Goal: Information Seeking & Learning: Learn about a topic

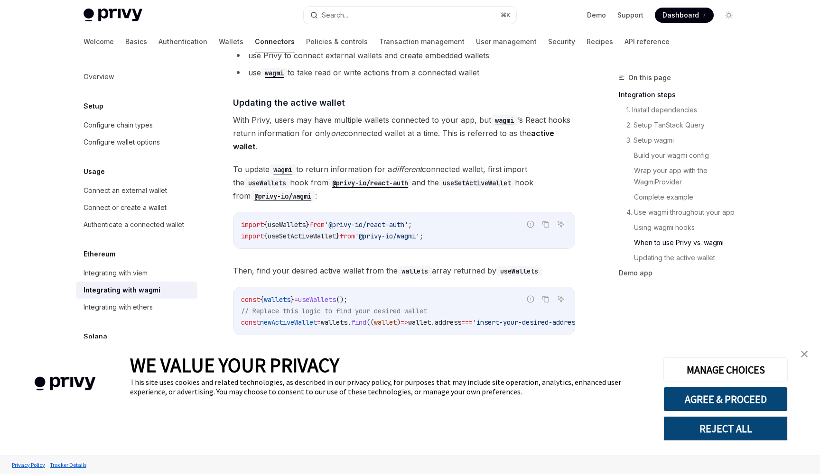
scroll to position [2682, 0]
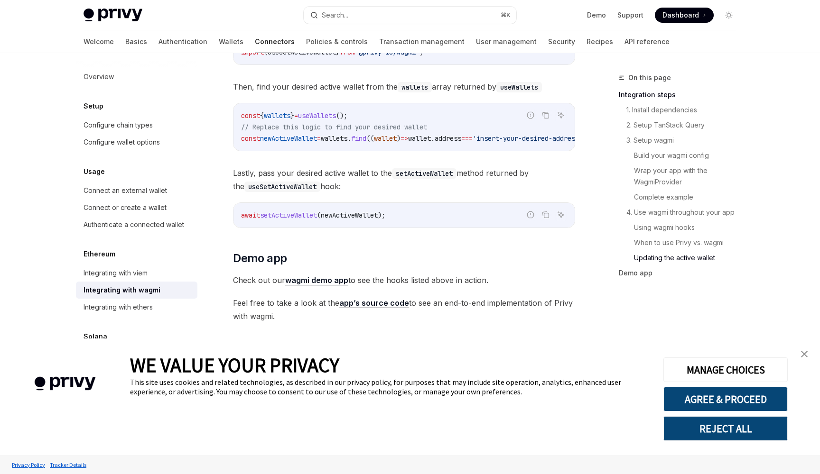
click at [371, 300] on link "app’s source code" at bounding box center [374, 303] width 70 height 10
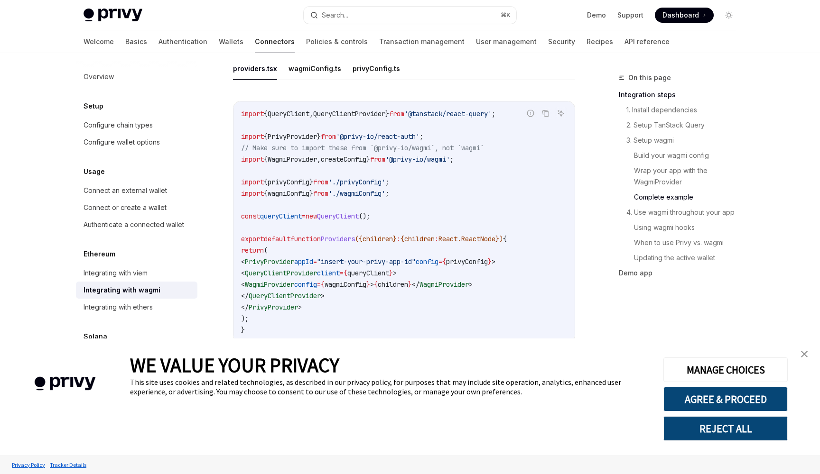
scroll to position [1761, 0]
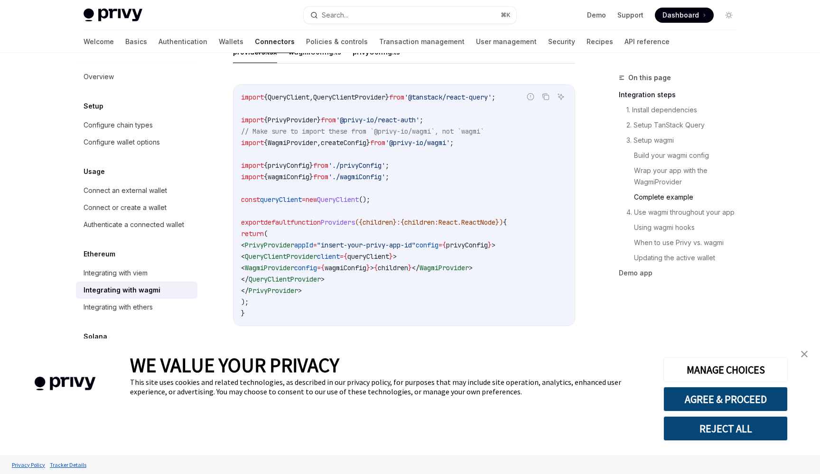
click at [810, 352] on link "close banner" at bounding box center [804, 354] width 19 height 19
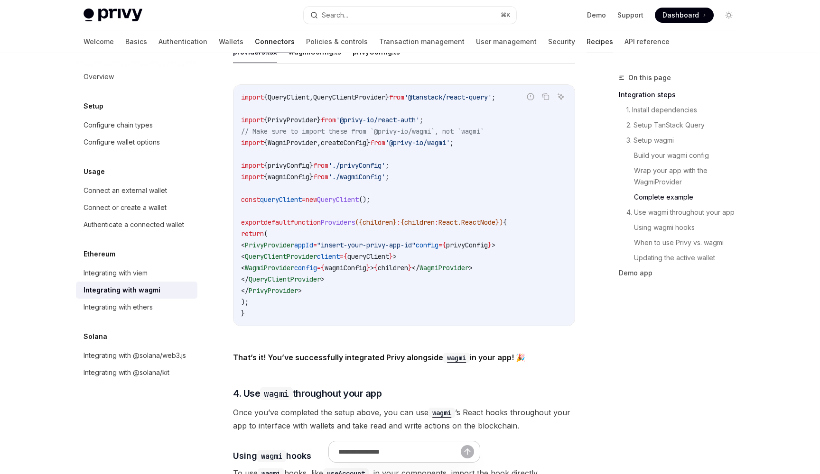
click at [586, 40] on link "Recipes" at bounding box center [599, 41] width 27 height 23
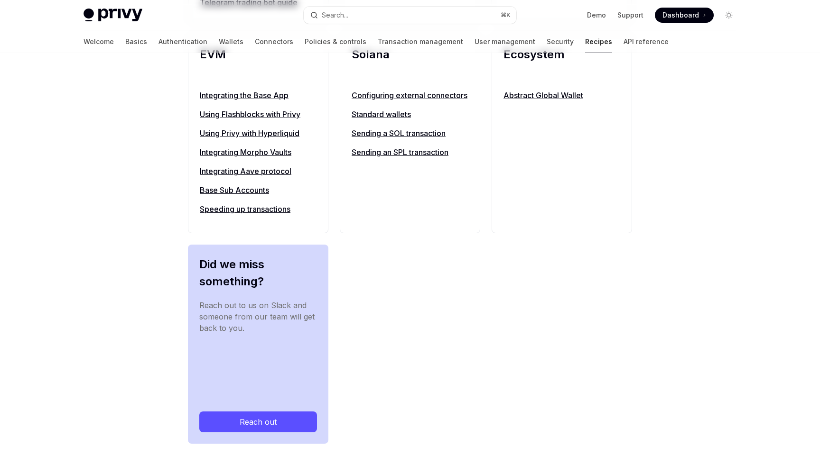
type textarea "*"
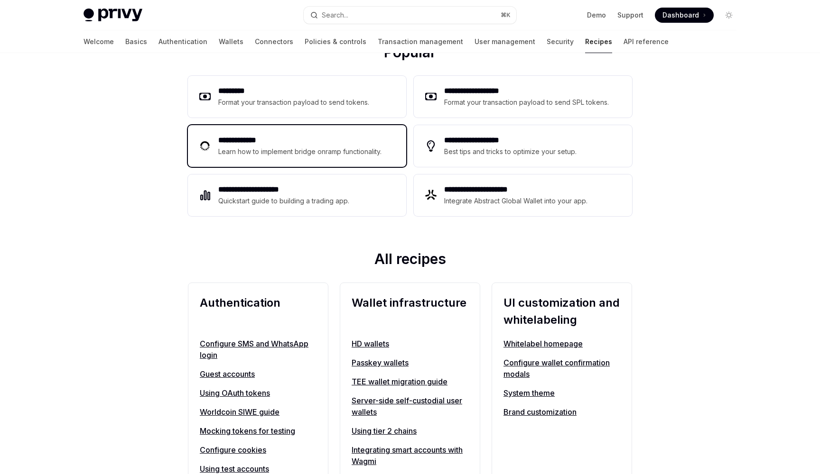
scroll to position [149, 0]
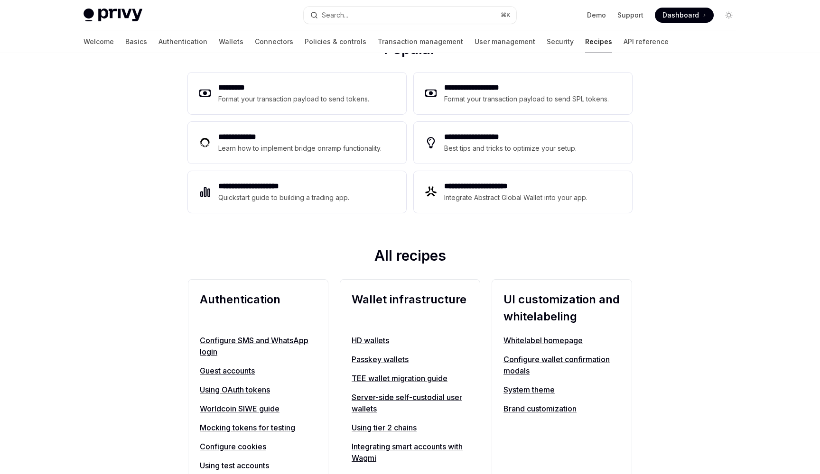
click at [237, 391] on link "Using OAuth tokens" at bounding box center [258, 389] width 117 height 11
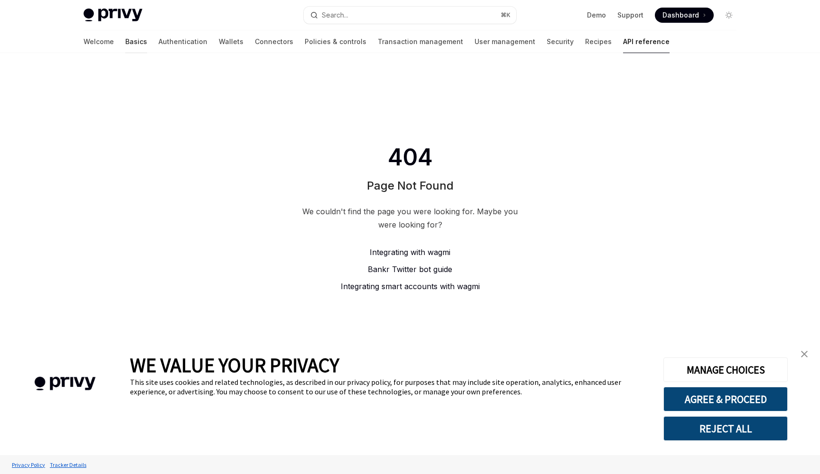
click at [125, 46] on link "Basics" at bounding box center [136, 41] width 22 height 23
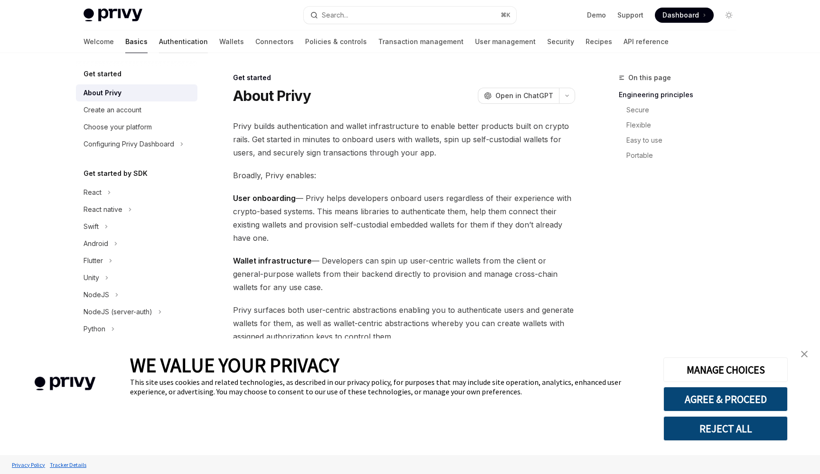
click at [159, 44] on link "Authentication" at bounding box center [183, 41] width 49 height 23
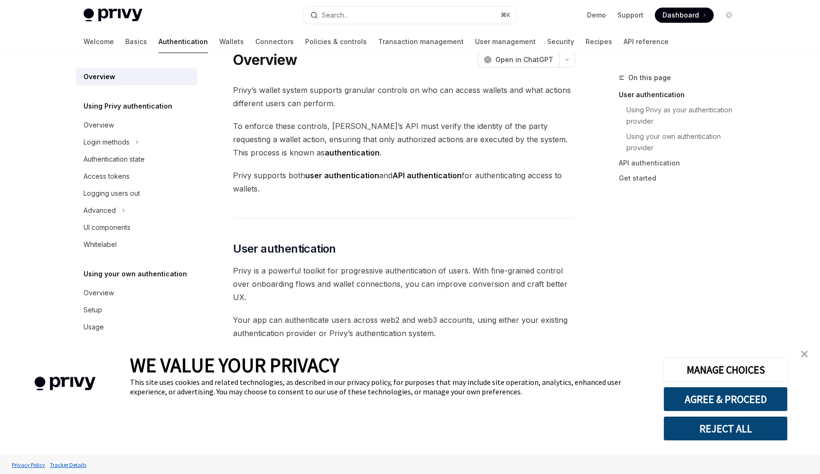
scroll to position [29, 0]
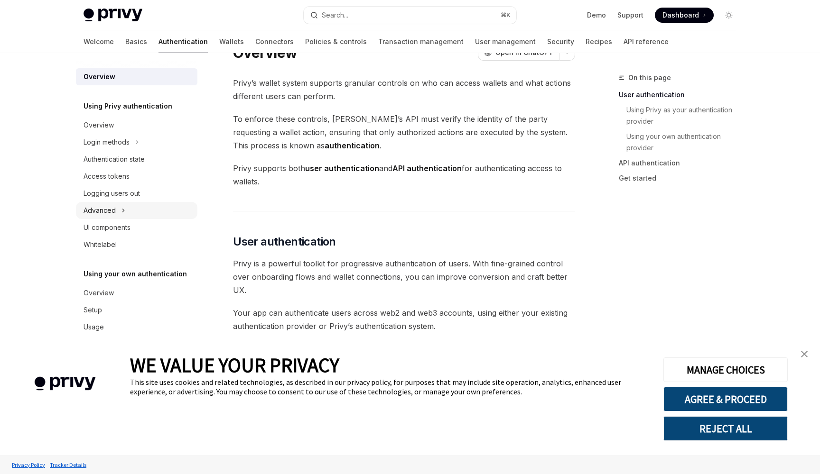
click at [133, 207] on div "Advanced" at bounding box center [136, 210] width 121 height 17
click at [136, 209] on div "Advanced" at bounding box center [136, 210] width 121 height 17
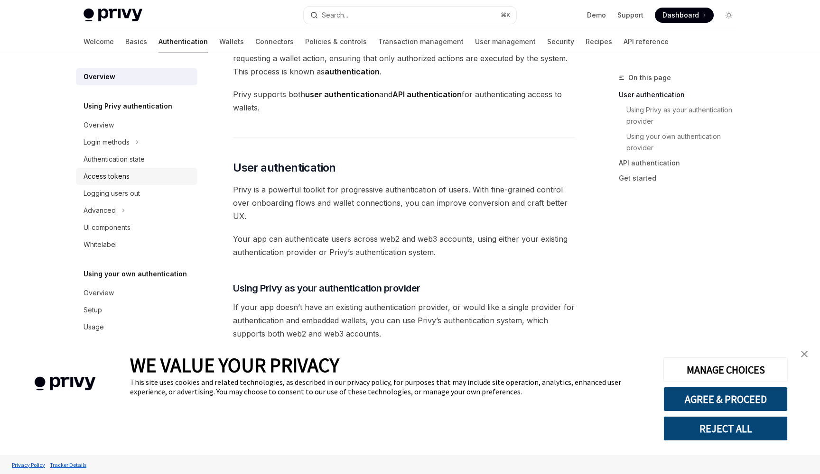
scroll to position [109, 0]
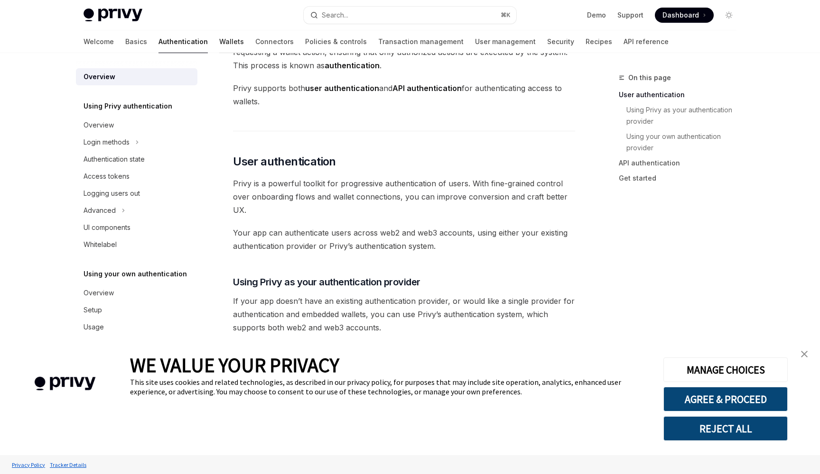
click at [219, 42] on link "Wallets" at bounding box center [231, 41] width 25 height 23
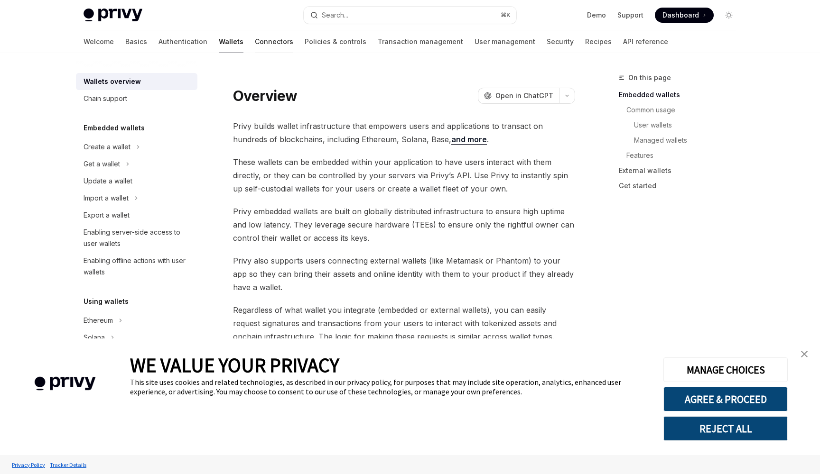
click at [255, 43] on link "Connectors" at bounding box center [274, 41] width 38 height 23
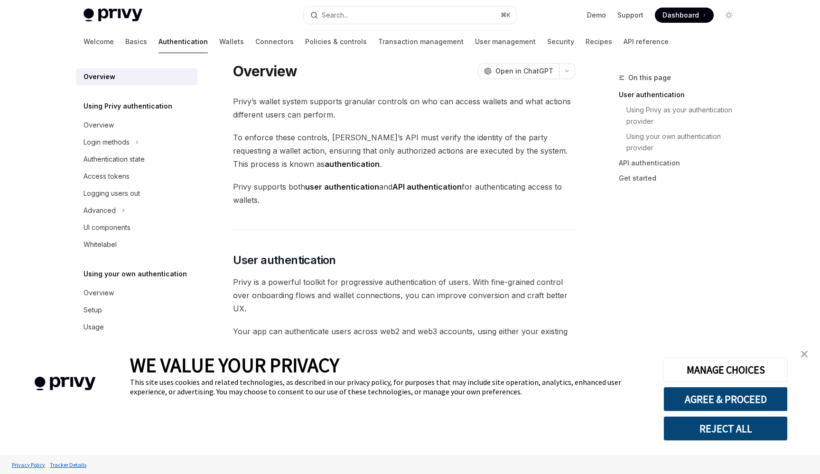
scroll to position [109, 0]
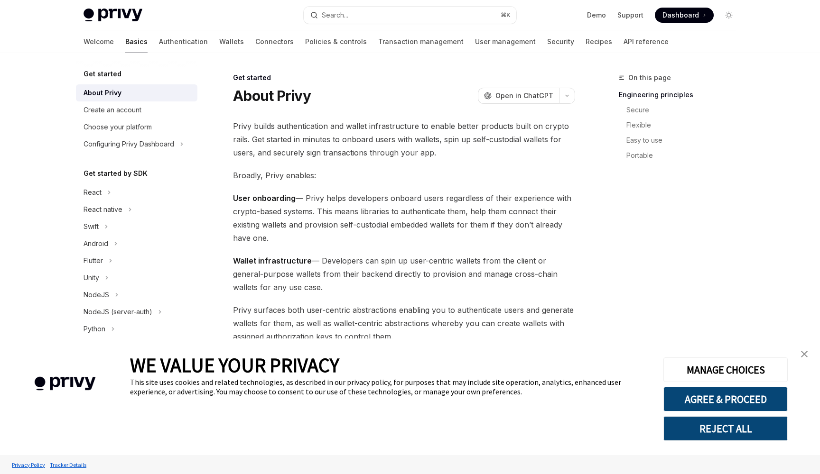
type textarea "*"
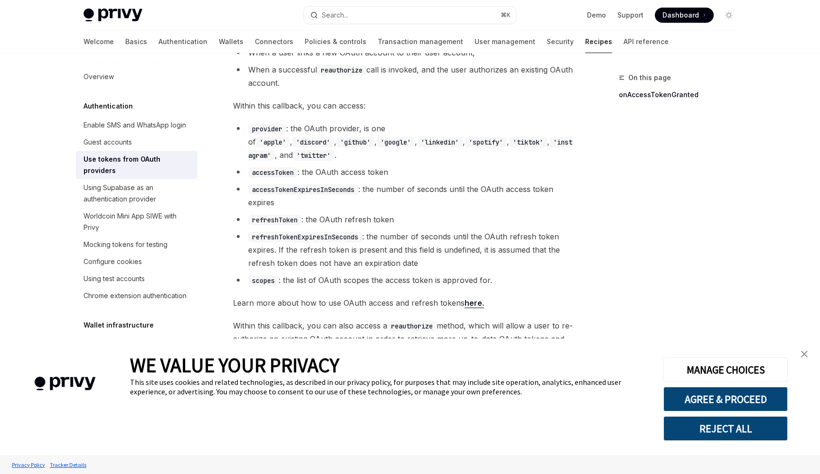
scroll to position [564, 0]
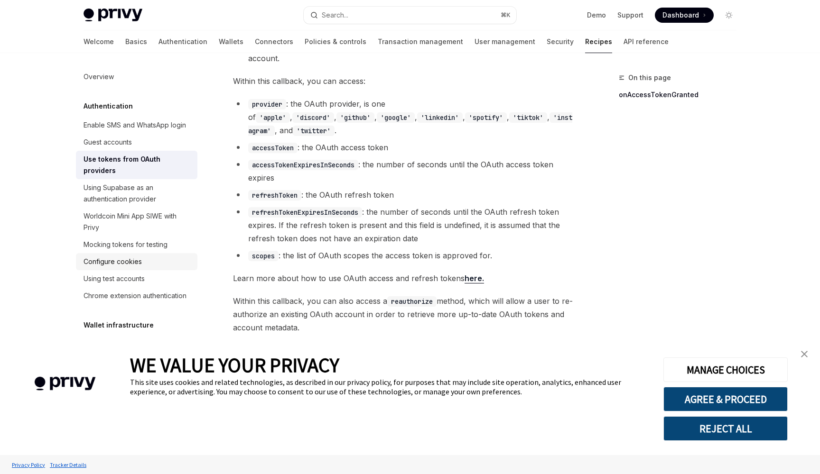
click at [159, 256] on div "Configure cookies" at bounding box center [138, 261] width 108 height 11
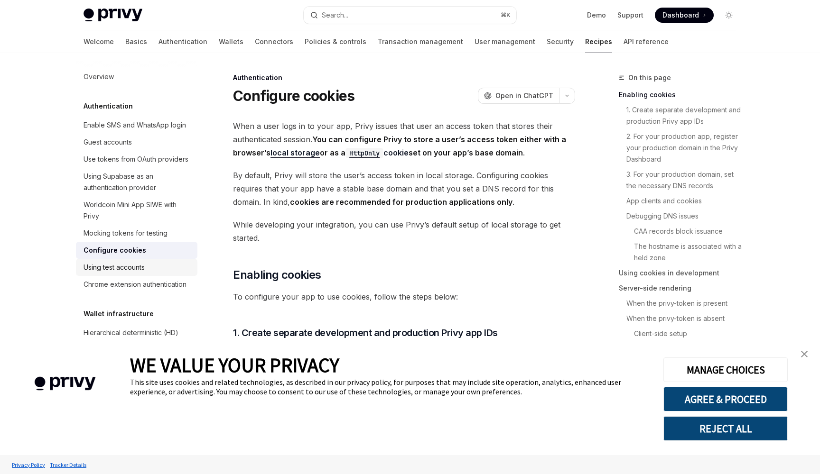
click at [152, 262] on div "Using test accounts" at bounding box center [138, 267] width 108 height 11
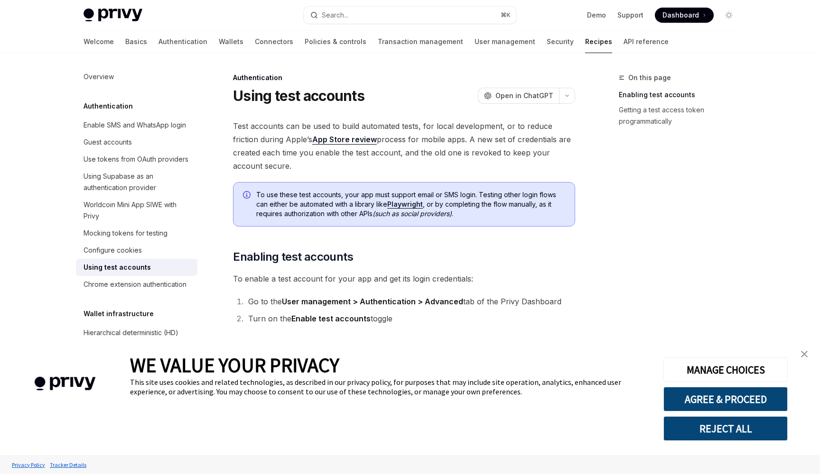
scroll to position [394, 0]
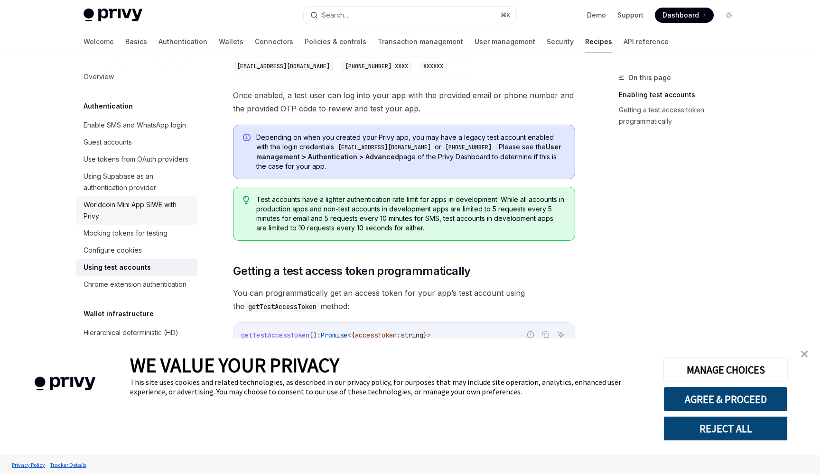
click at [156, 209] on div "Worldcoin Mini App SIWE with Privy" at bounding box center [138, 210] width 108 height 23
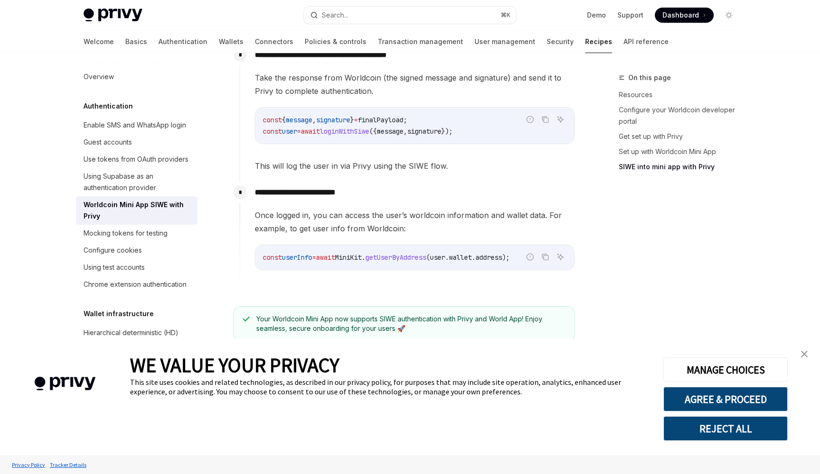
scroll to position [1138, 0]
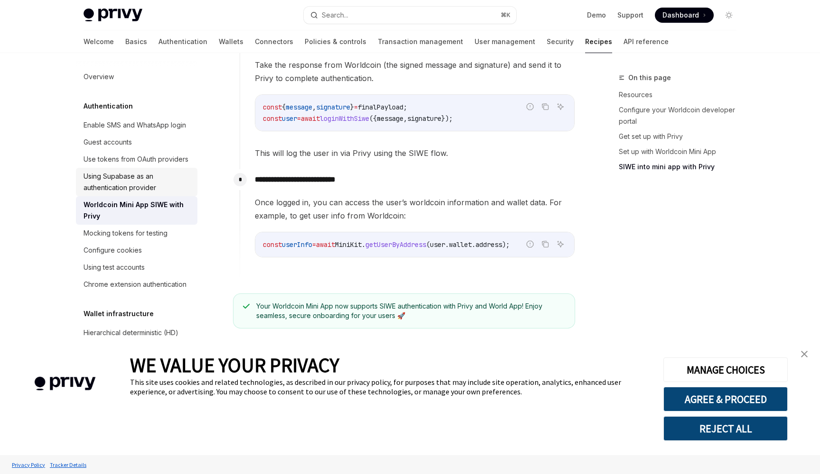
click at [152, 177] on div "Using Supabase as an authentication provider" at bounding box center [138, 182] width 108 height 23
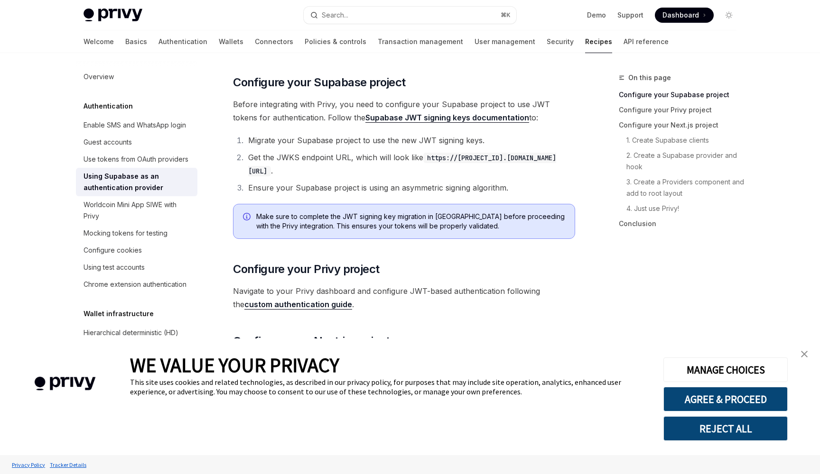
scroll to position [167, 0]
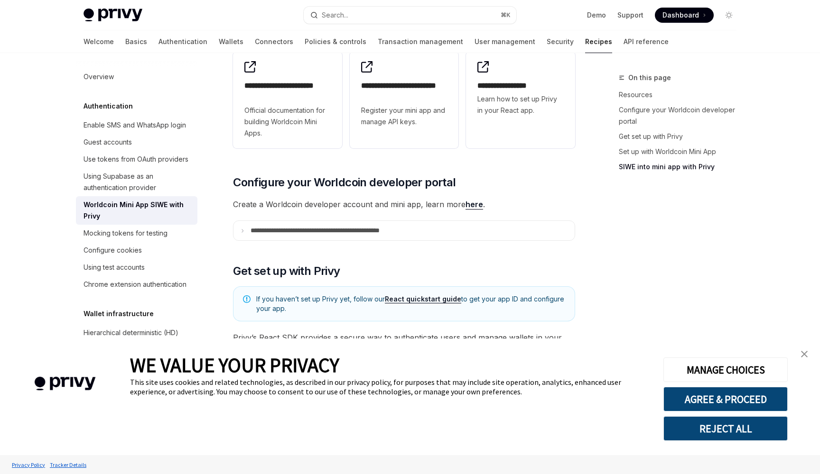
scroll to position [1138, 0]
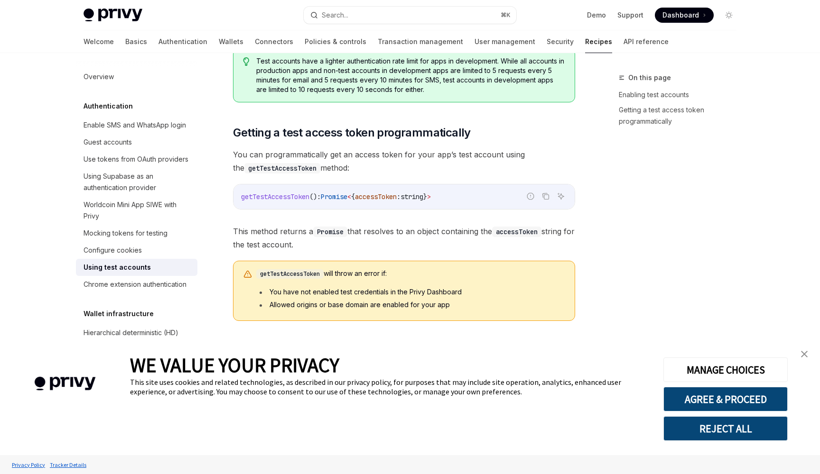
type textarea "*"
